Goal: Information Seeking & Learning: Understand process/instructions

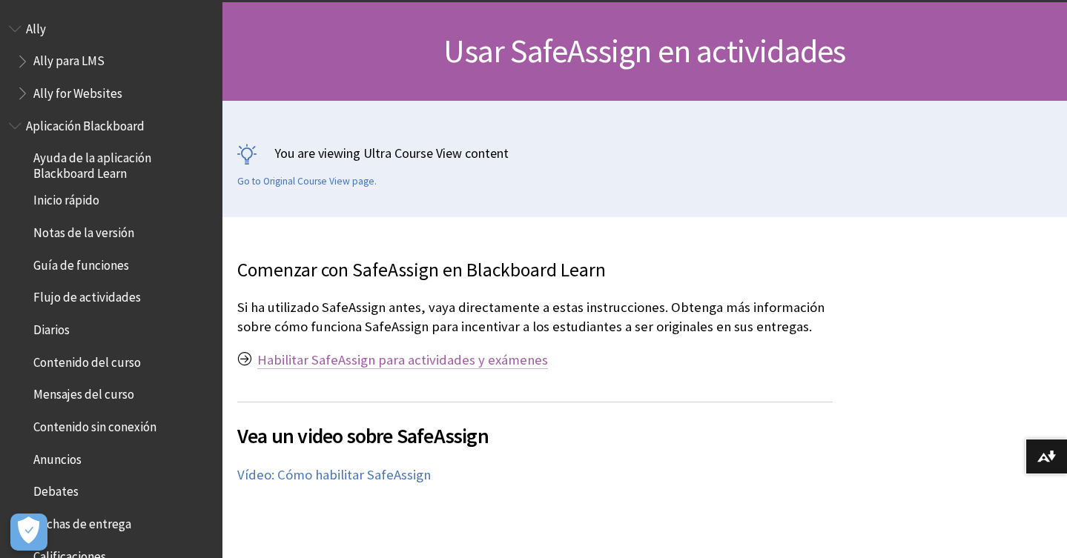
scroll to position [2200, 0]
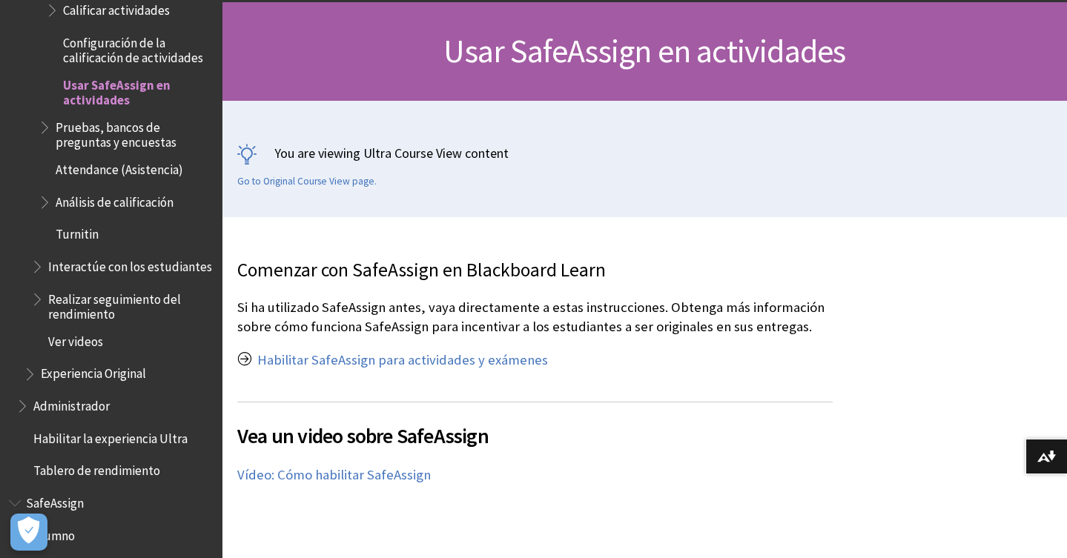
click at [474, 325] on p "Si ha utilizado SafeAssign antes, vaya directamente a estas instrucciones. Obte…" at bounding box center [534, 317] width 595 height 39
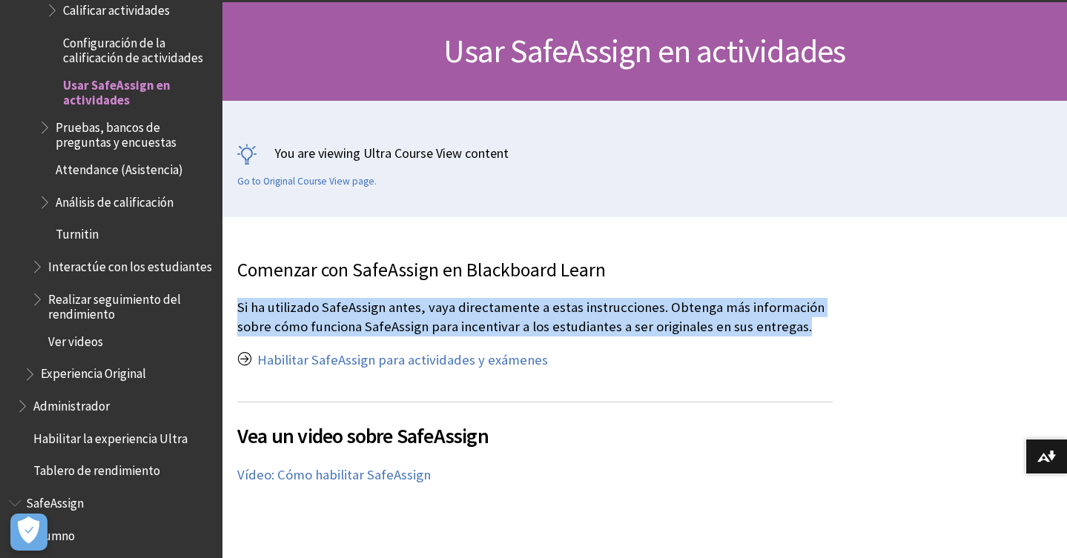
click at [474, 325] on p "Si ha utilizado SafeAssign antes, vaya directamente a estas instrucciones. Obte…" at bounding box center [534, 317] width 595 height 39
click at [512, 325] on p "Si ha utilizado SafeAssign antes, vaya directamente a estas instrucciones. Obte…" at bounding box center [534, 317] width 595 height 39
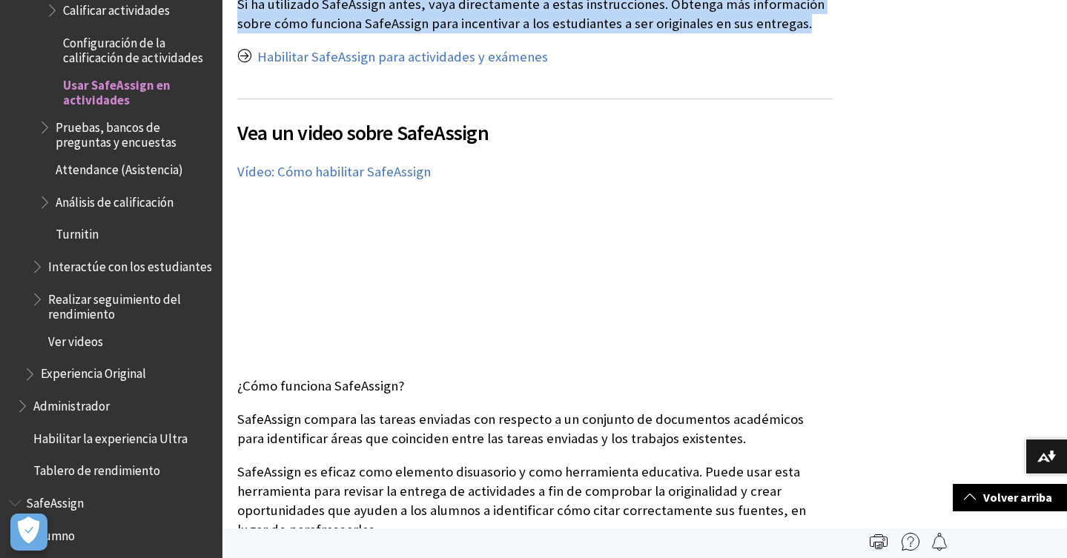
scroll to position [151, 0]
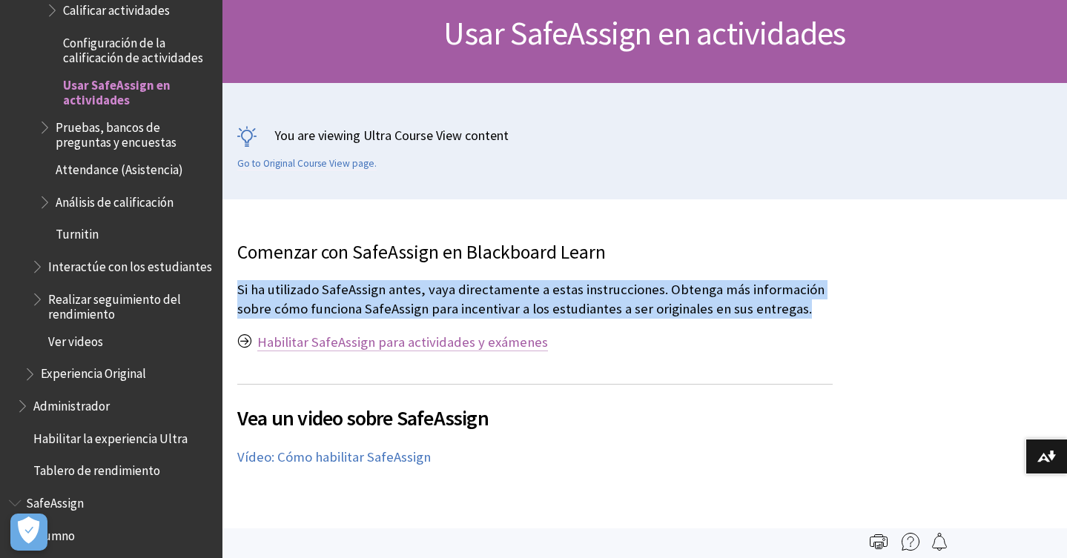
click at [408, 340] on link "Habilitar SafeAssign para actividades y exámenes" at bounding box center [402, 343] width 291 height 18
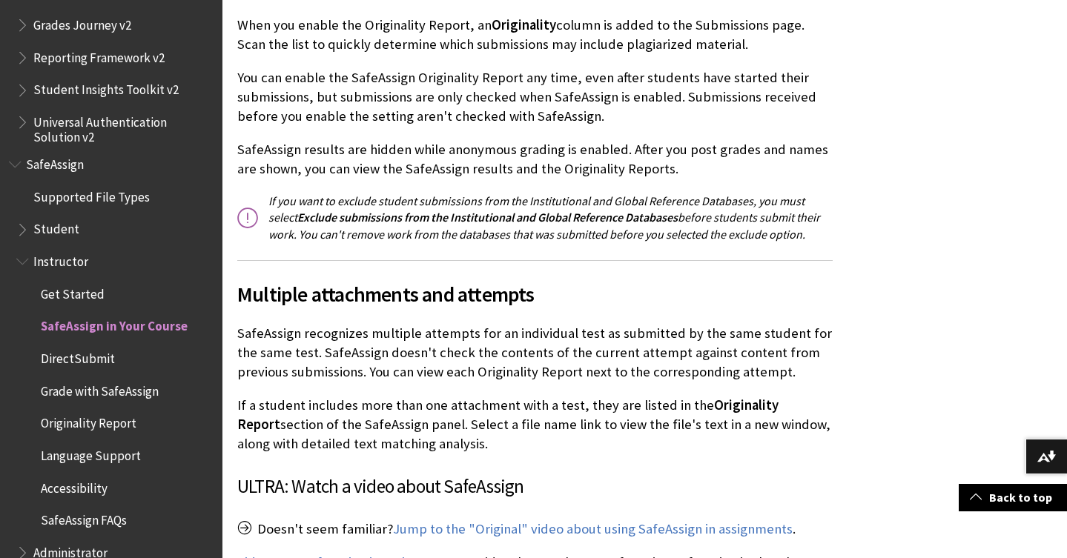
scroll to position [1556, 0]
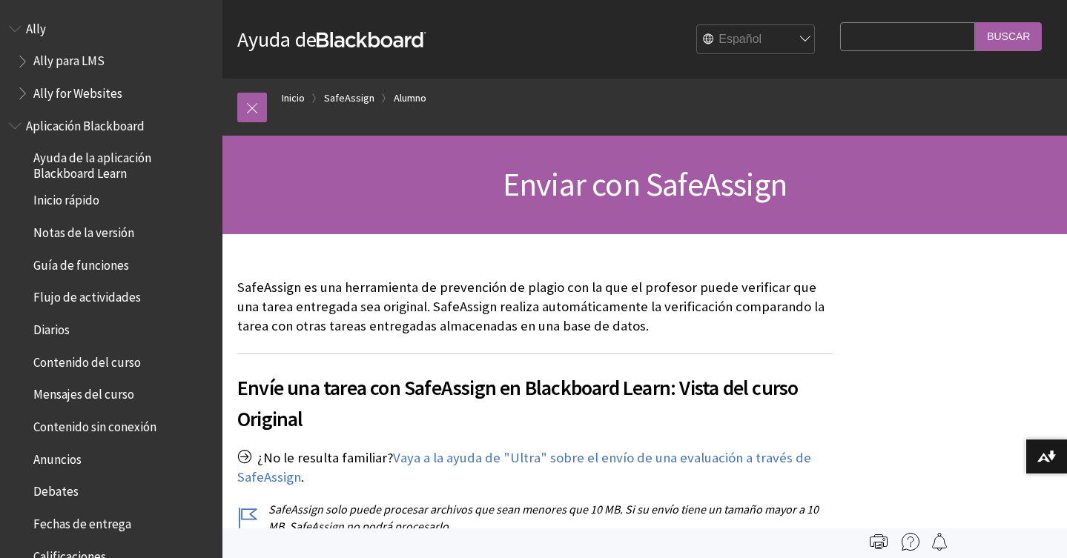
scroll to position [1197, 0]
